Goal: Task Accomplishment & Management: Use online tool/utility

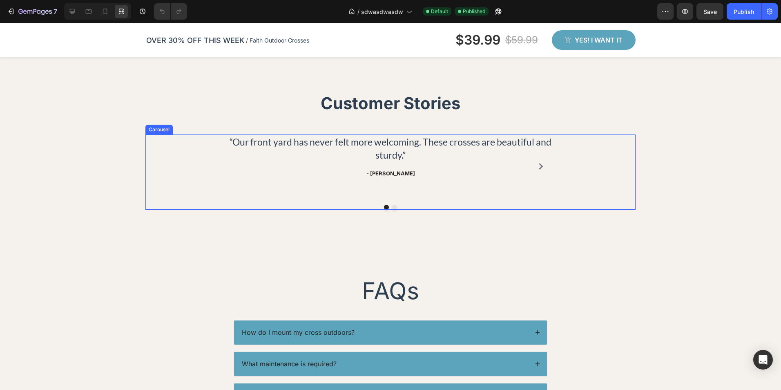
scroll to position [1552, 0]
click at [383, 147] on p "“Our front yard has never felt more welcoming. These crosses are beautiful and …" at bounding box center [390, 149] width 325 height 26
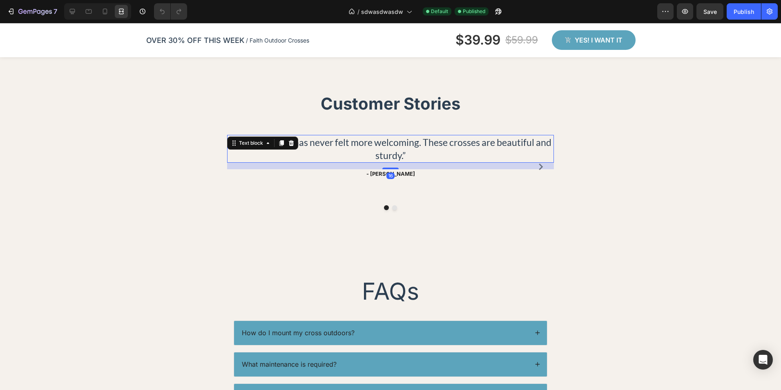
click at [383, 147] on p "“Our front yard has never felt more welcoming. These crosses are beautiful and …" at bounding box center [390, 149] width 325 height 26
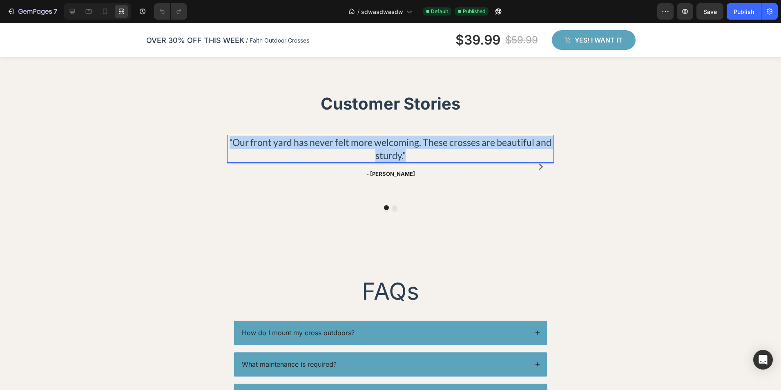
click at [383, 147] on p "“Our front yard has never felt more welcoming. These crosses are beautiful and …" at bounding box center [390, 149] width 325 height 26
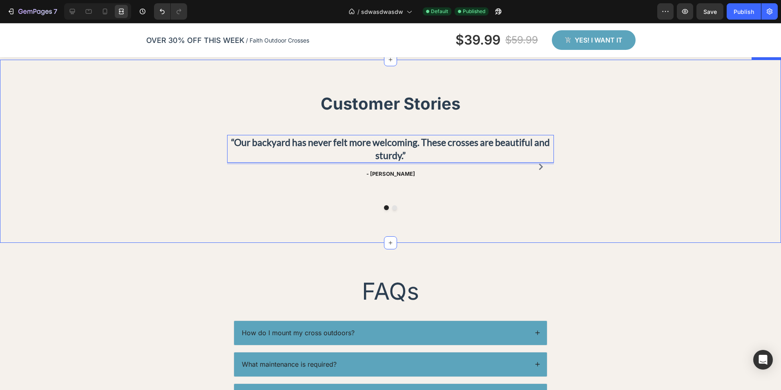
click at [676, 219] on div "Customer Stories Heading Row “Our backyard has never felt more welcoming. These…" at bounding box center [390, 151] width 781 height 183
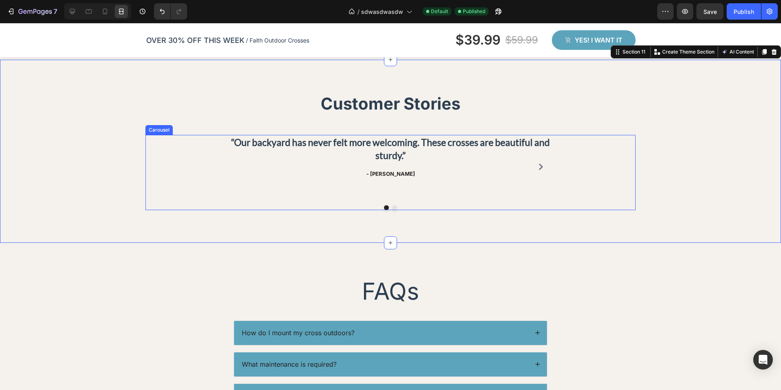
click at [538, 165] on icon "Carousel Next Arrow" at bounding box center [541, 166] width 7 height 7
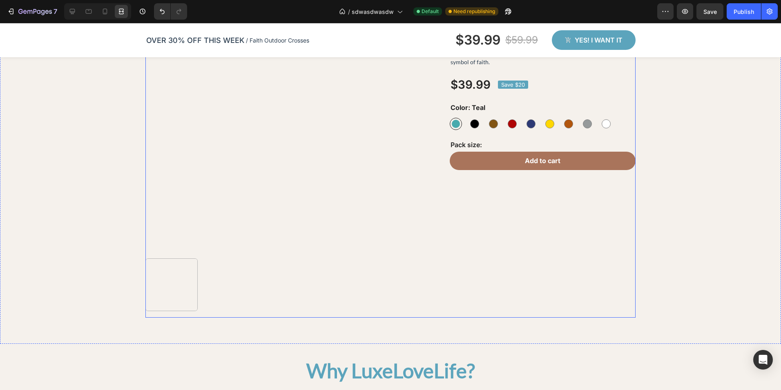
scroll to position [983, 0]
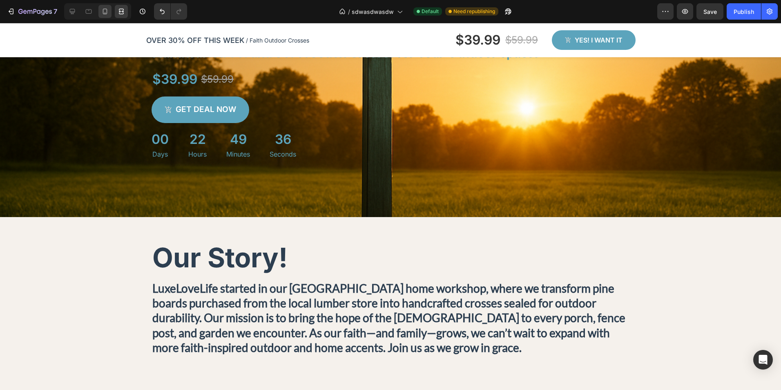
click at [100, 7] on div at bounding box center [104, 11] width 13 height 13
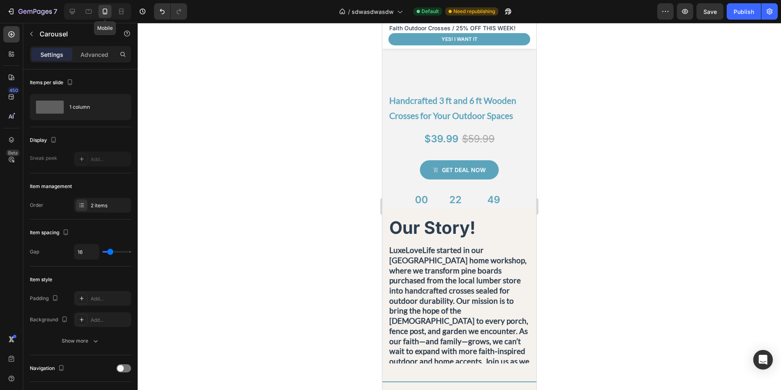
scroll to position [196, 0]
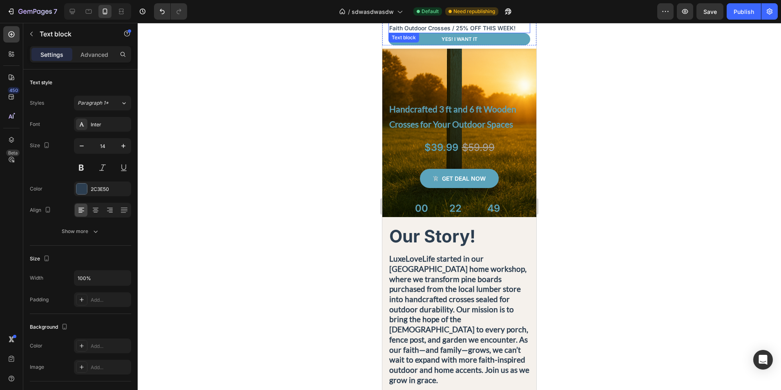
click at [461, 26] on p "Faith Outdoor Crosses / 25% OFF THIS WEEK!" at bounding box center [459, 28] width 140 height 9
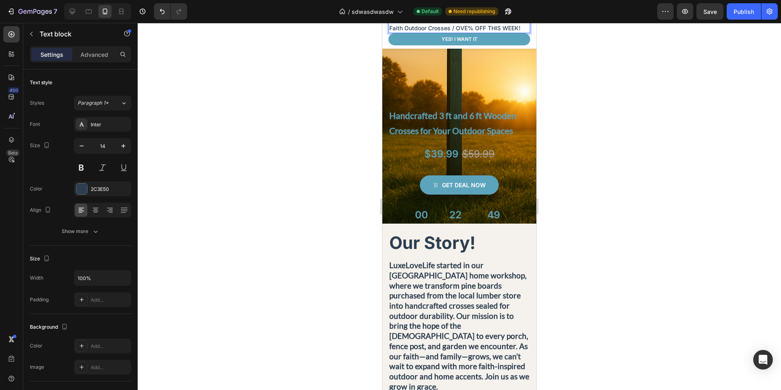
scroll to position [198, 0]
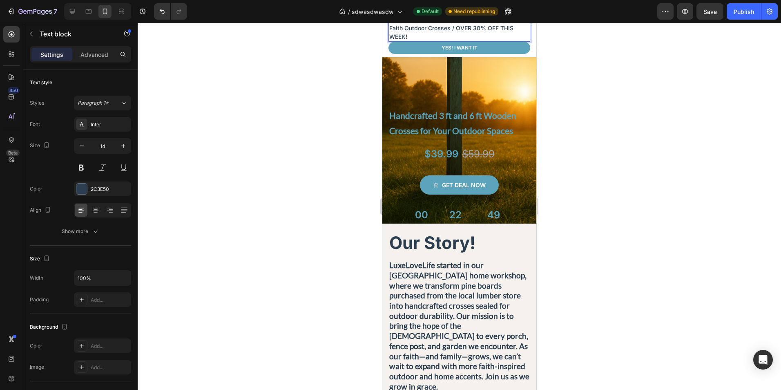
click at [569, 63] on div at bounding box center [459, 206] width 643 height 367
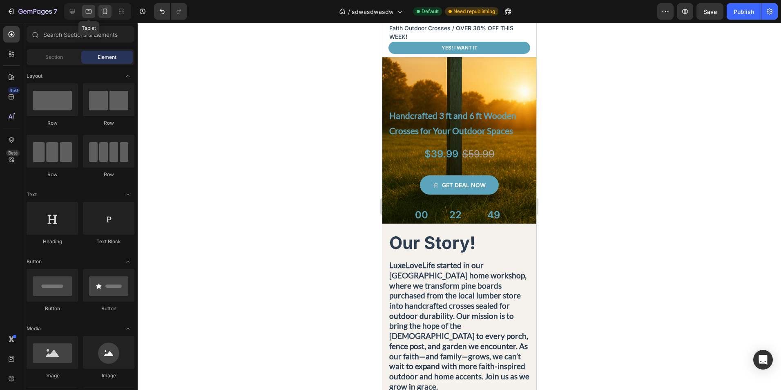
click at [87, 6] on div at bounding box center [88, 11] width 13 height 13
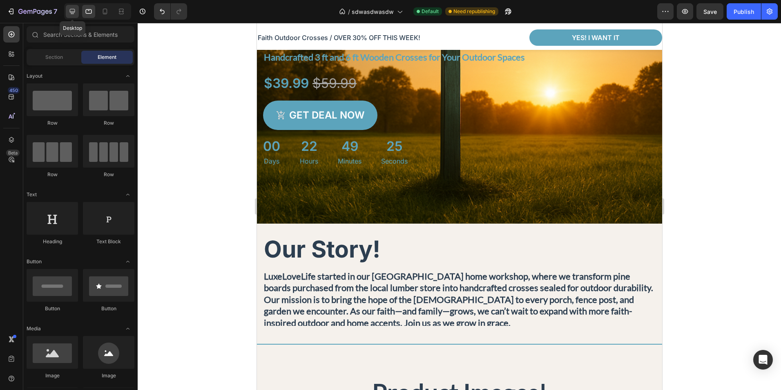
click at [72, 7] on icon at bounding box center [72, 11] width 8 height 8
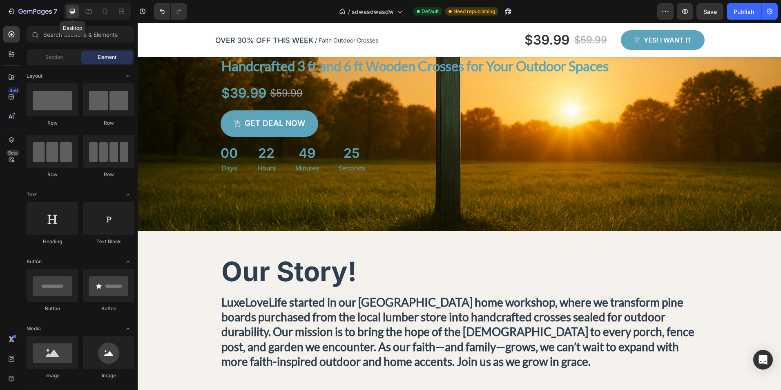
scroll to position [198, 0]
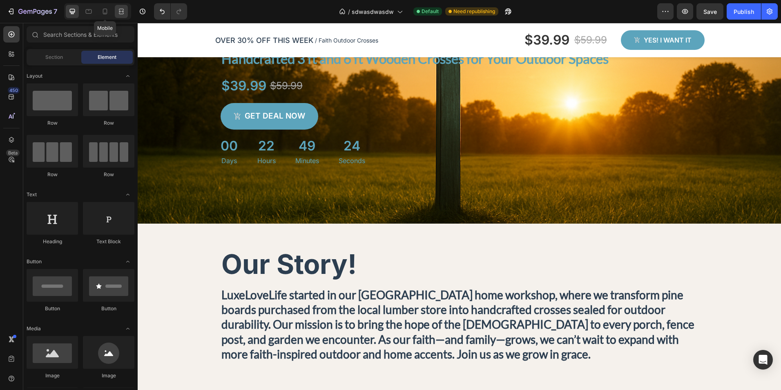
click at [121, 7] on div at bounding box center [121, 11] width 13 height 13
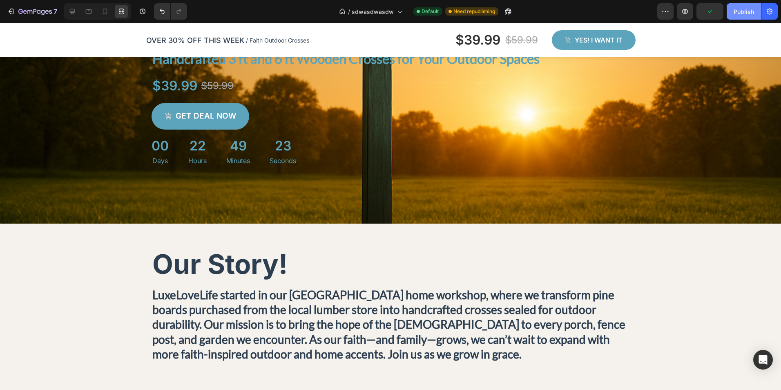
click at [739, 12] on div "Publish" at bounding box center [744, 11] width 20 height 9
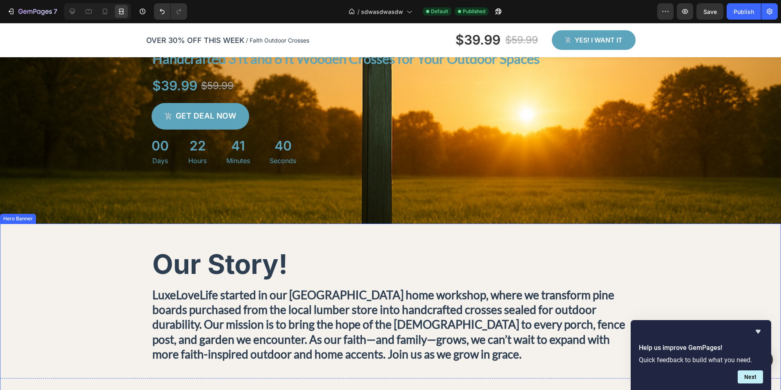
click at [706, 236] on div "Background Image" at bounding box center [390, 309] width 781 height 172
